Goal: Check status: Check status

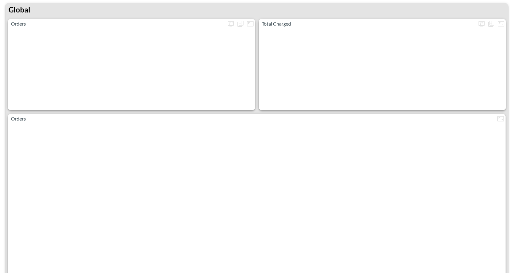
drag, startPoint x: 0, startPoint y: 0, endPoint x: 181, endPoint y: 41, distance: 185.8
click at [179, 38] on div "Global Orders Total Charged Orders" at bounding box center [256, 142] width 503 height 279
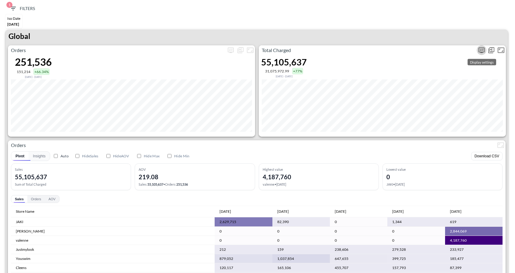
click at [481, 50] on icon "more" at bounding box center [482, 50] width 4 height 2
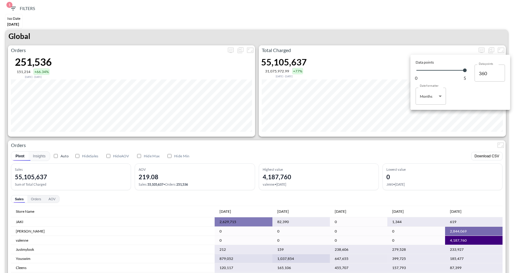
click at [429, 88] on body "BI.P.EYE, Interactive Analytics Dashboards 1 Filters Iso Date [DATE] Global Ord…" at bounding box center [257, 136] width 515 height 273
click at [429, 120] on div "Months" at bounding box center [427, 120] width 12 height 5
click at [427, 99] on body "BI.P.EYE, Interactive Analytics Dashboards 1 Filters Iso Date [DATE] Global Ord…" at bounding box center [257, 136] width 515 height 273
click at [425, 108] on li "Days" at bounding box center [431, 111] width 30 height 9
type input "Days"
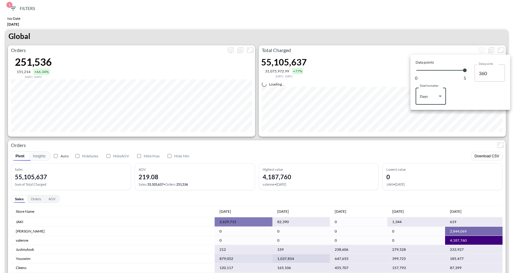
type input "152"
click at [420, 42] on div at bounding box center [257, 136] width 515 height 273
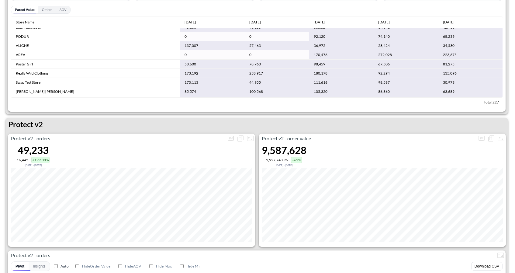
scroll to position [1076, 0]
